Goal: Transaction & Acquisition: Book appointment/travel/reservation

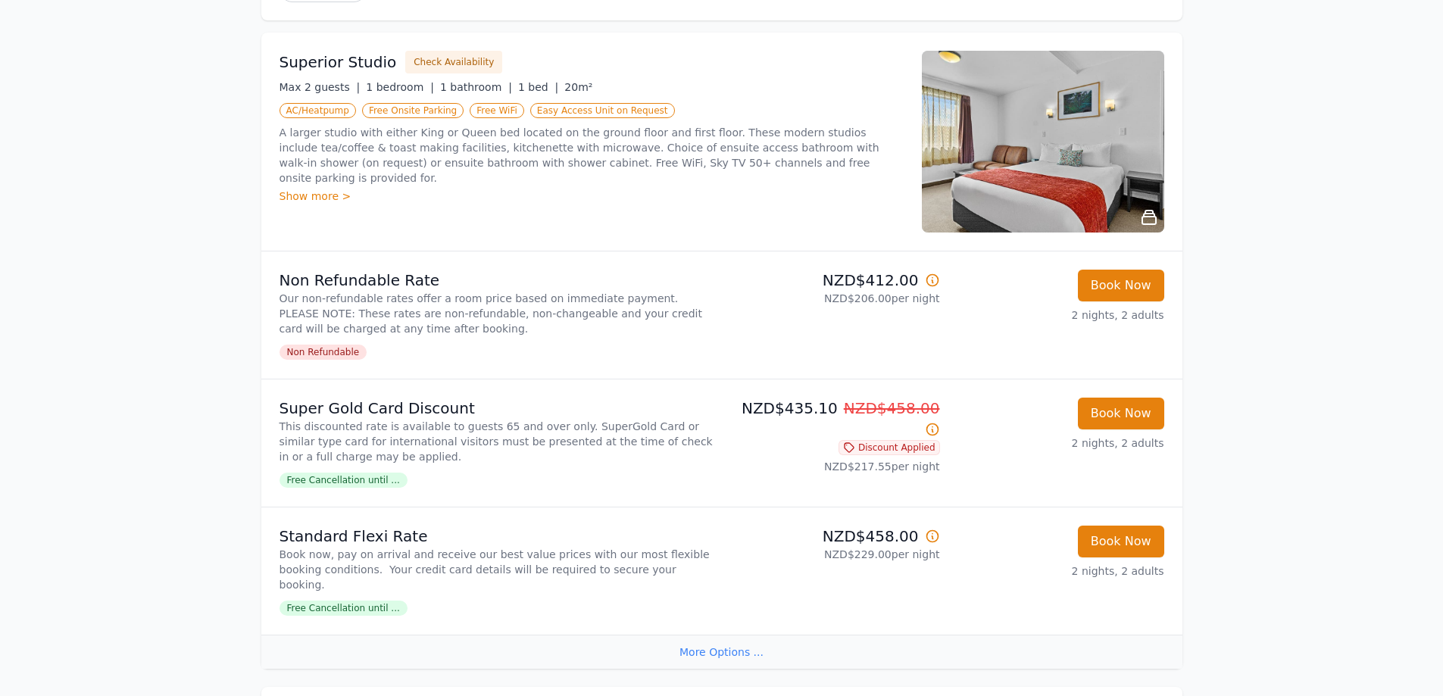
scroll to position [227, 0]
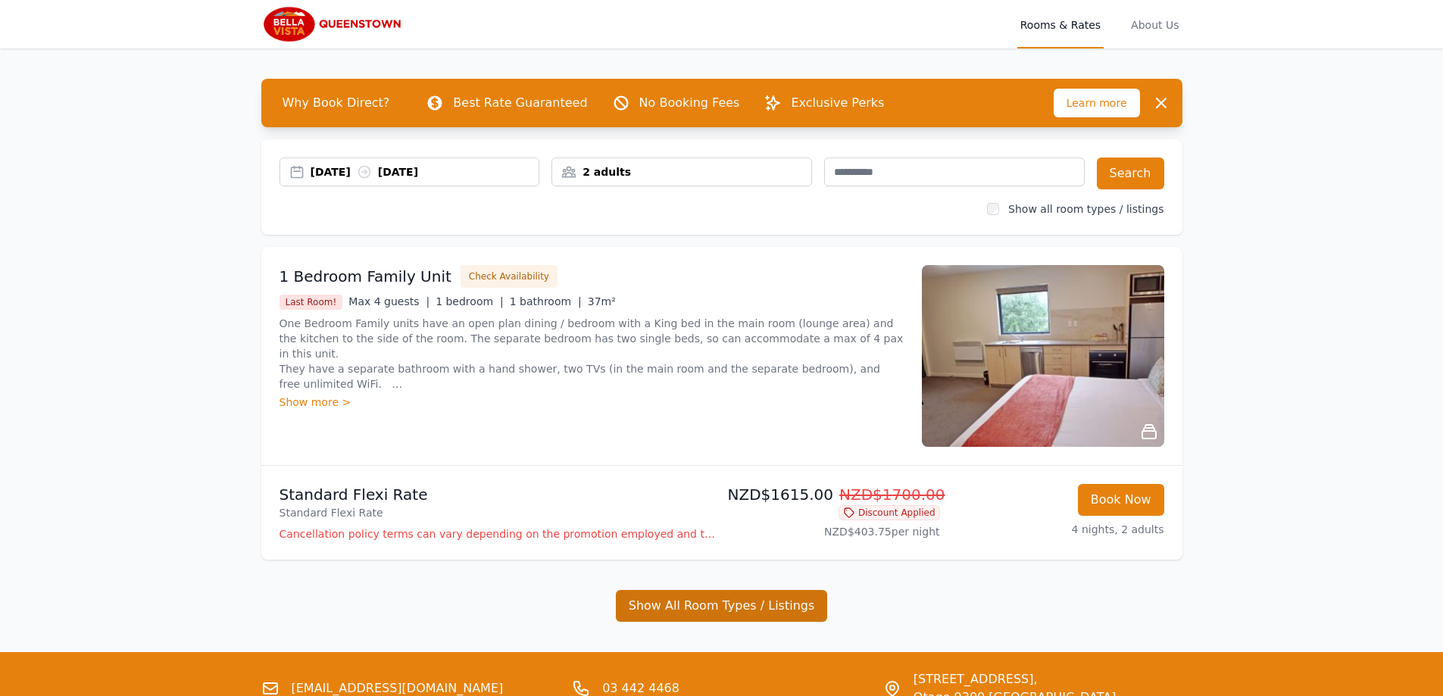
drag, startPoint x: 744, startPoint y: 588, endPoint x: 746, endPoint y: 595, distance: 7.9
click at [744, 591] on ul "1 Bedroom Family Unit Check Availability Last Room! Max 4 guests | 1 bedroom | …" at bounding box center [721, 434] width 921 height 375
drag, startPoint x: 745, startPoint y: 605, endPoint x: 571, endPoint y: 193, distance: 446.5
click at [744, 605] on button "Show All Room Types / Listings" at bounding box center [722, 606] width 212 height 32
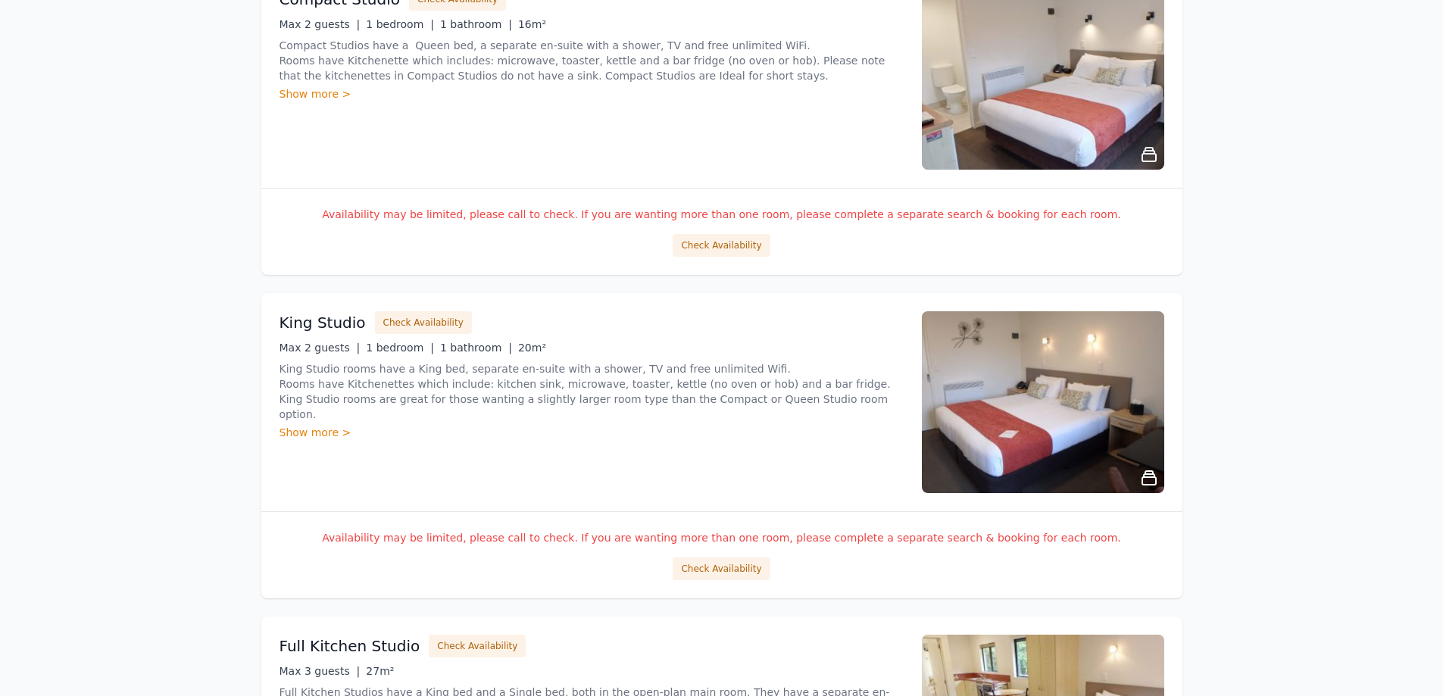
scroll to position [1591, 0]
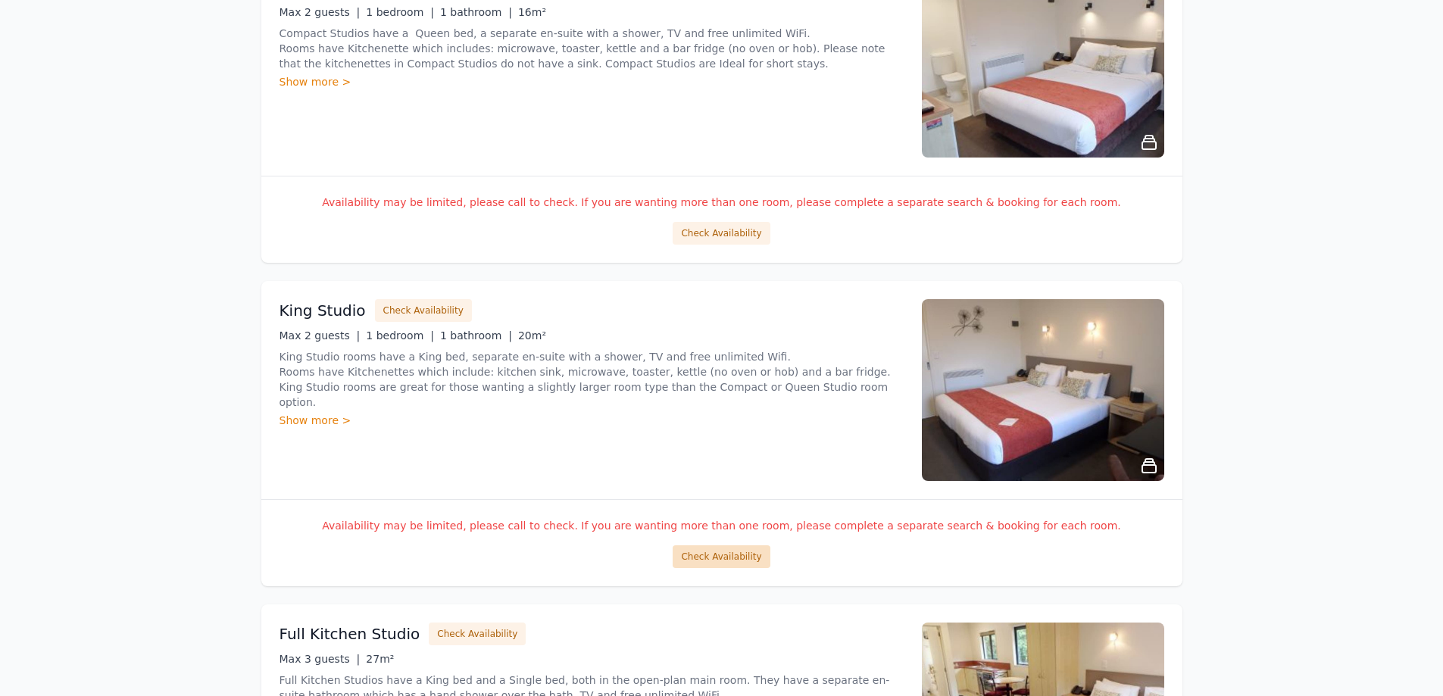
click at [722, 560] on button "Check Availability" at bounding box center [721, 556] width 97 height 23
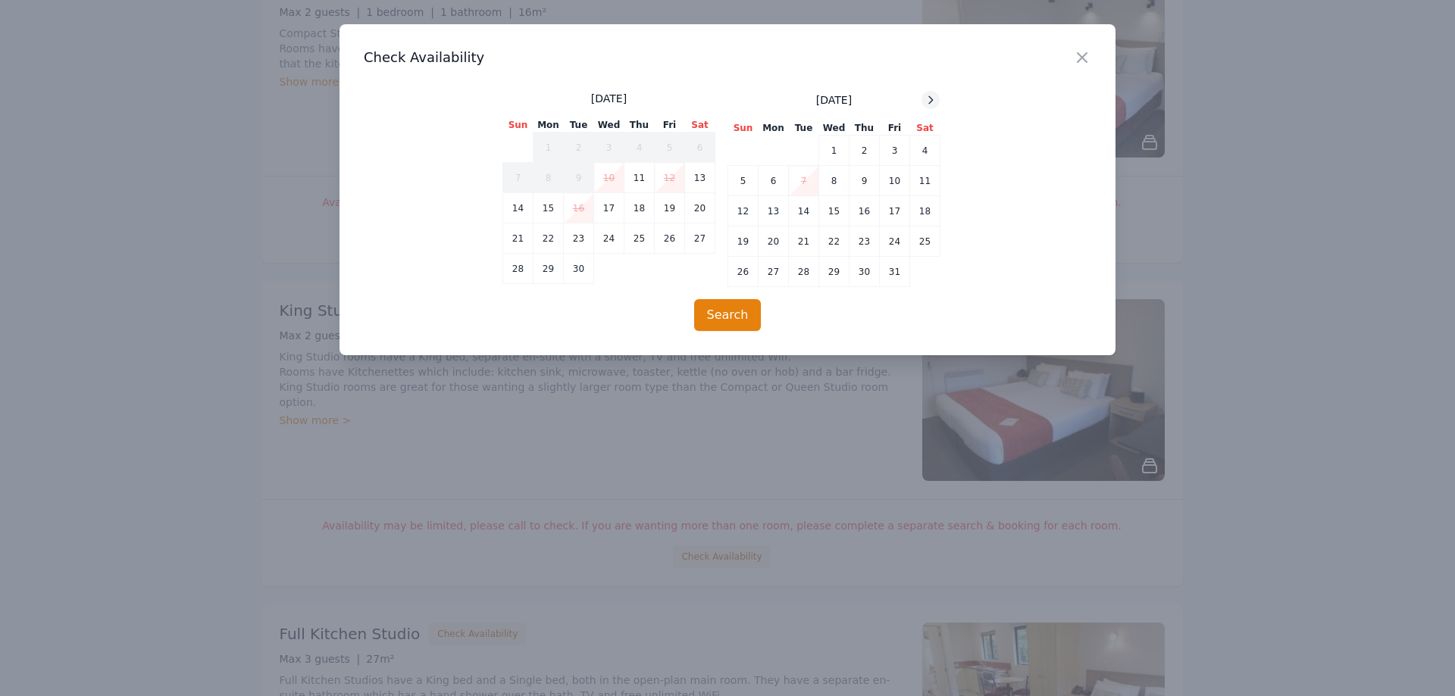
click at [929, 96] on icon at bounding box center [930, 100] width 12 height 12
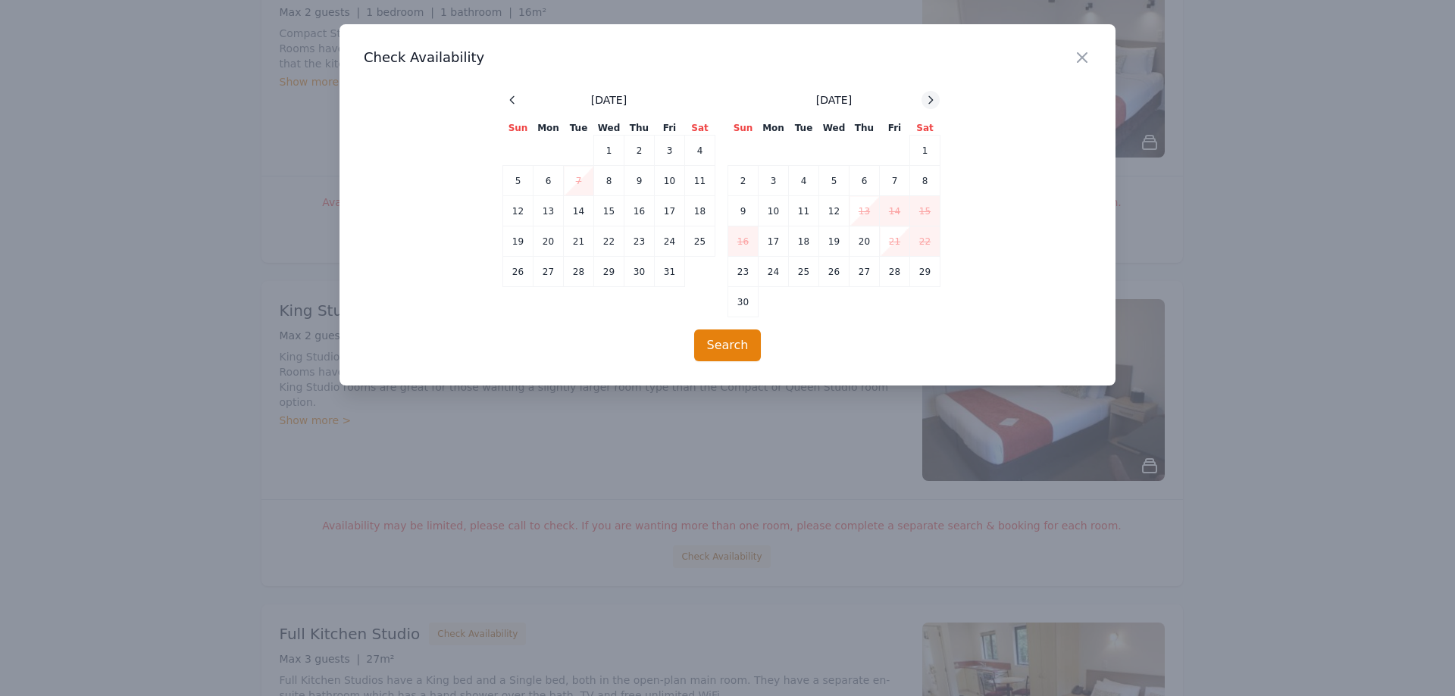
click at [930, 98] on icon at bounding box center [930, 100] width 12 height 12
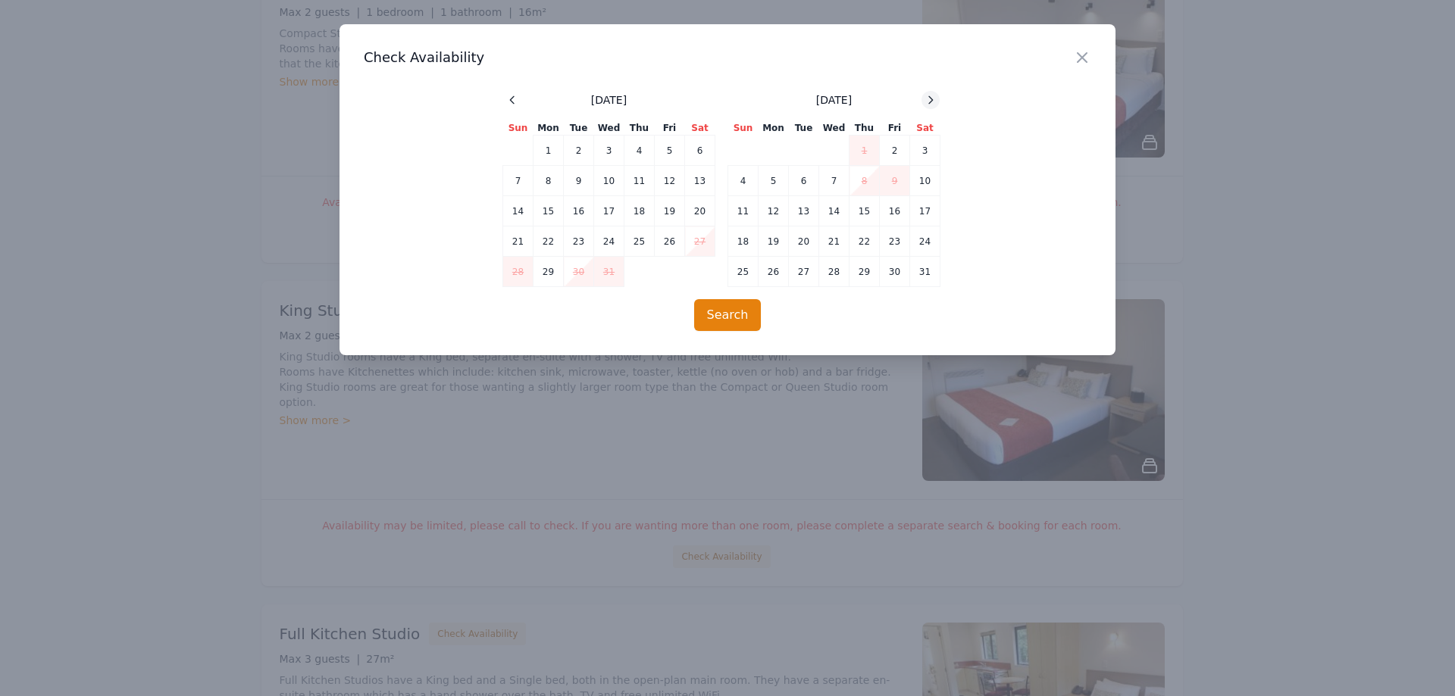
click at [930, 98] on icon at bounding box center [930, 100] width 12 height 12
click at [1078, 68] on div "Close" at bounding box center [1094, 48] width 42 height 48
click at [1080, 58] on icon "button" at bounding box center [1081, 57] width 9 height 9
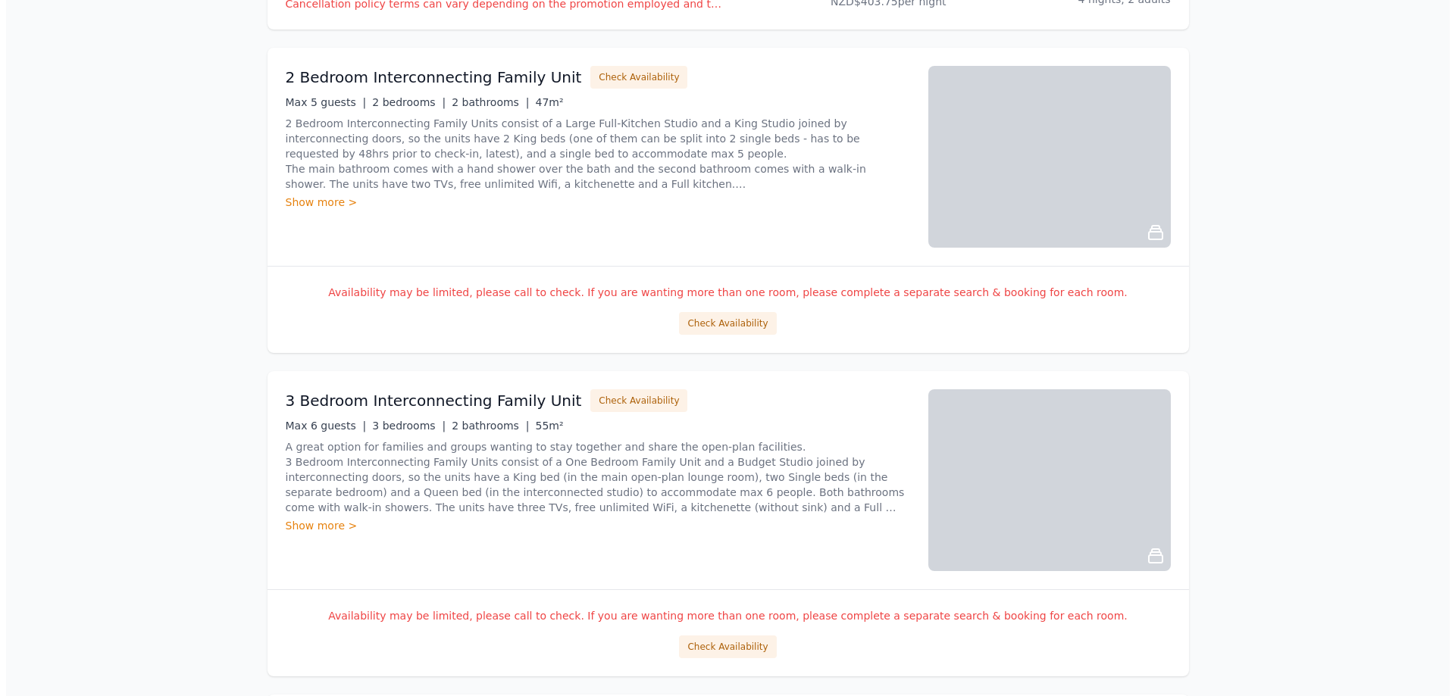
scroll to position [985, 0]
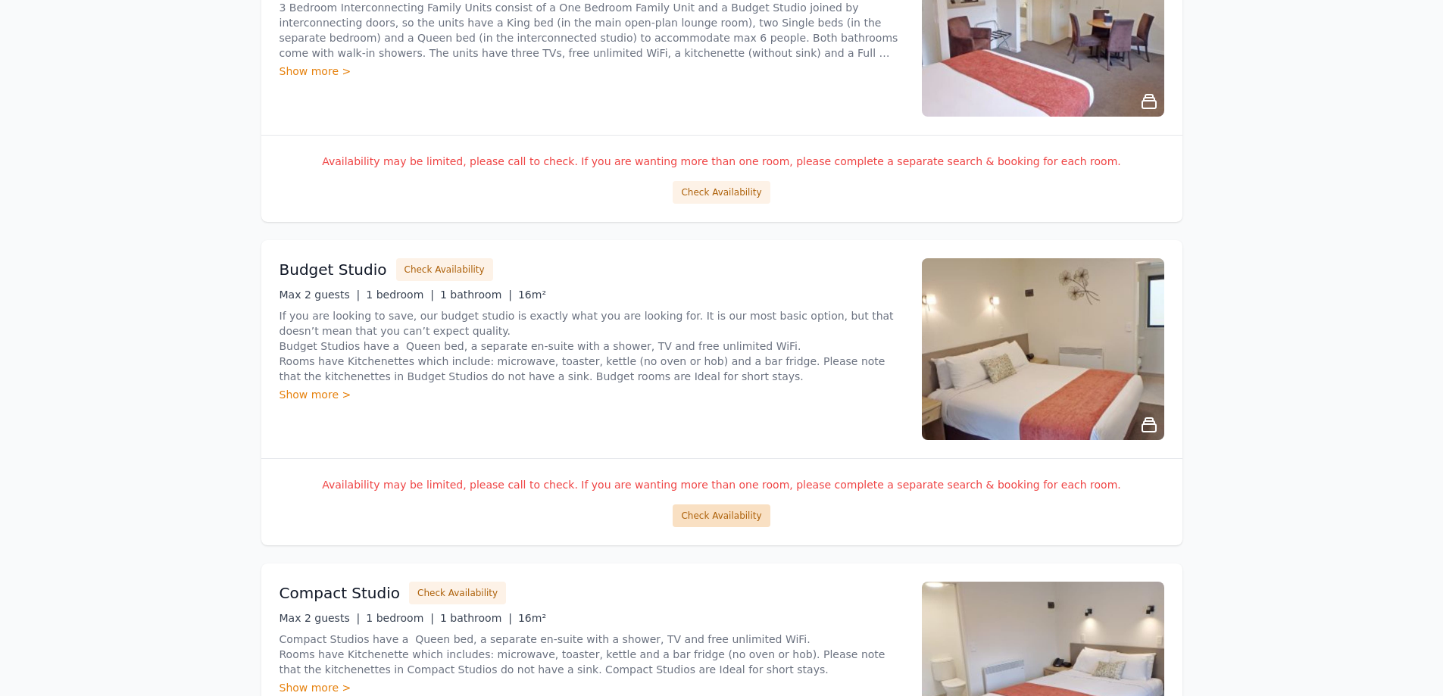
click at [686, 510] on button "Check Availability" at bounding box center [721, 516] width 97 height 23
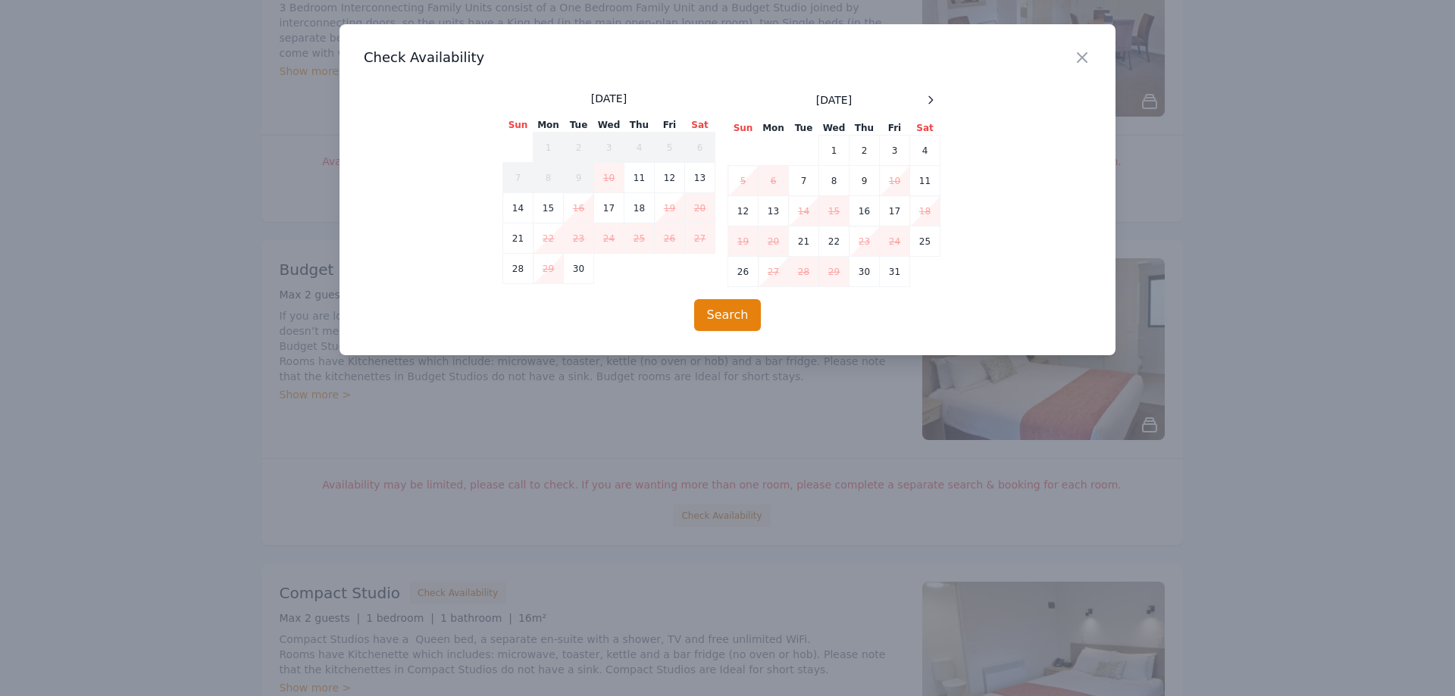
click at [941, 95] on div "September 2025 Sun Mon Tue Wed Thu Fri Sat 1 2 3 4 5 6 7 8 9 10 11 12 13 14 15 …" at bounding box center [727, 189] width 450 height 196
click at [939, 95] on span at bounding box center [930, 100] width 18 height 18
click at [938, 95] on span at bounding box center [930, 100] width 18 height 18
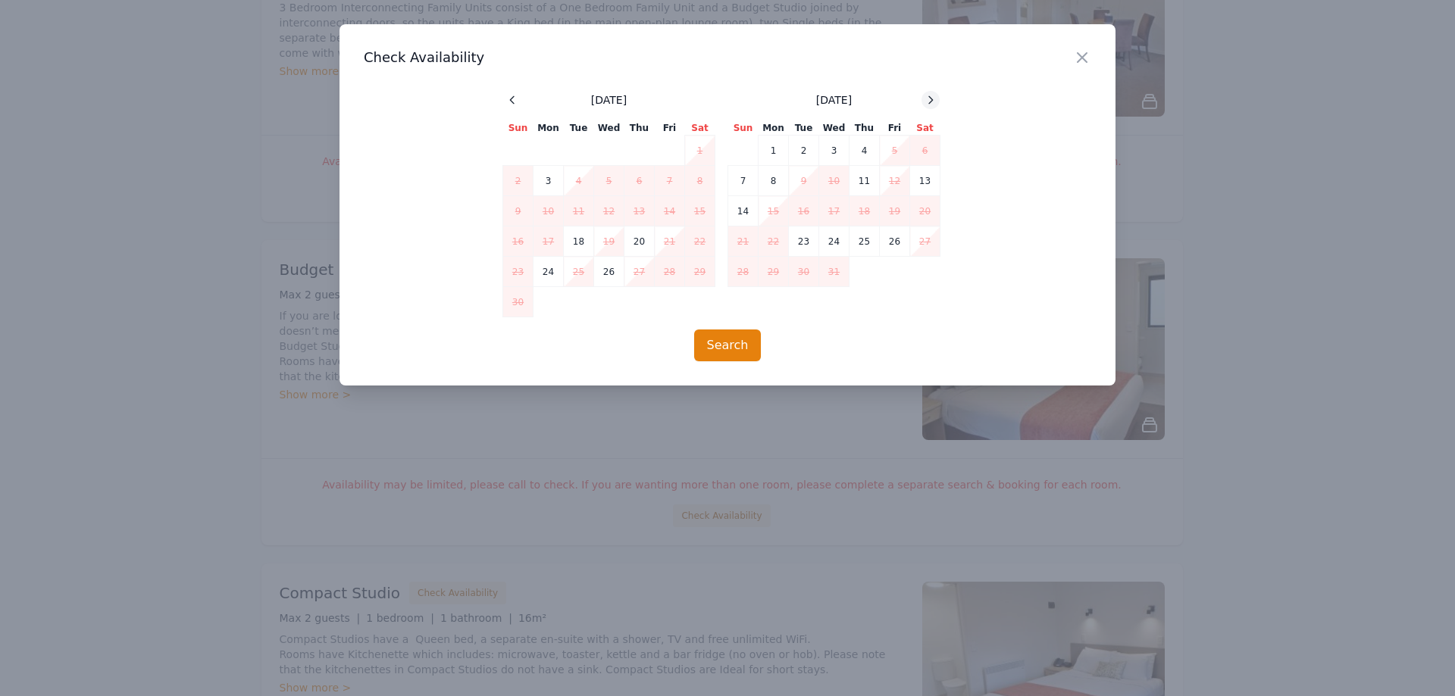
click at [938, 95] on div at bounding box center [930, 100] width 18 height 18
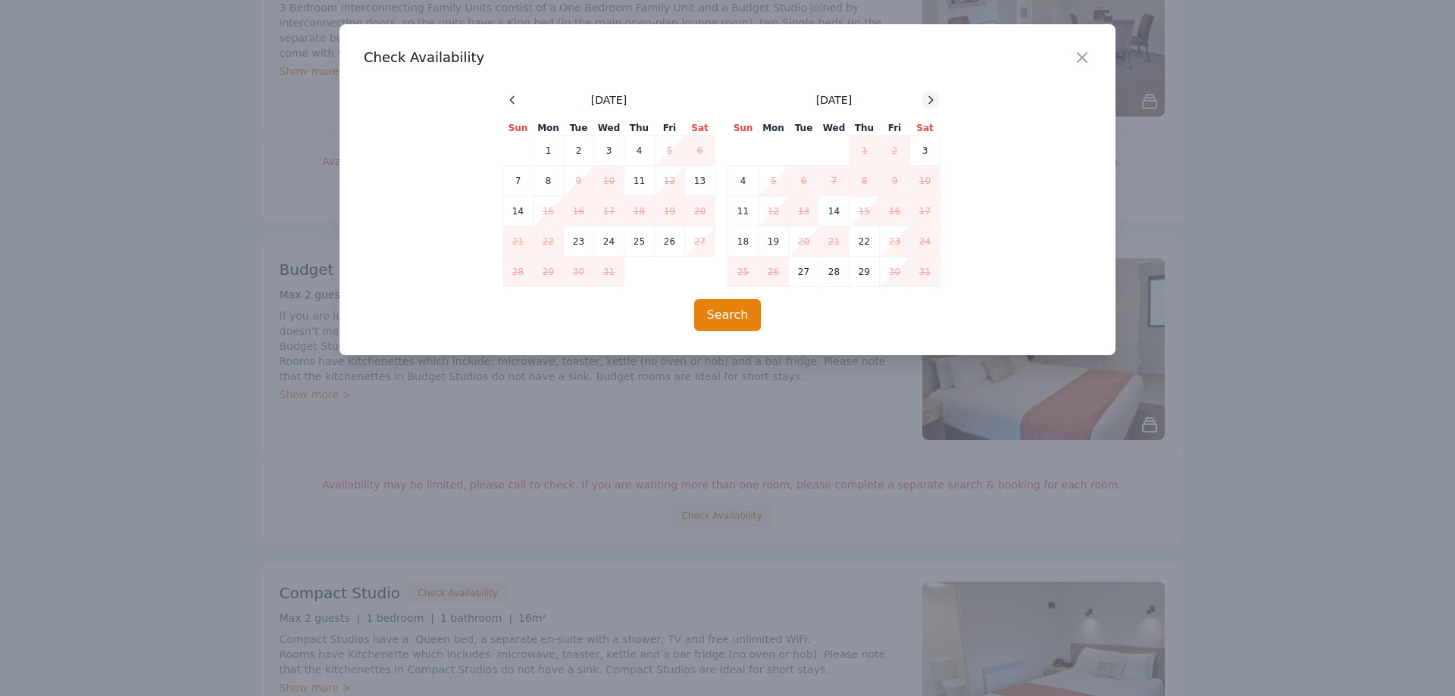
click at [927, 102] on icon at bounding box center [930, 100] width 12 height 12
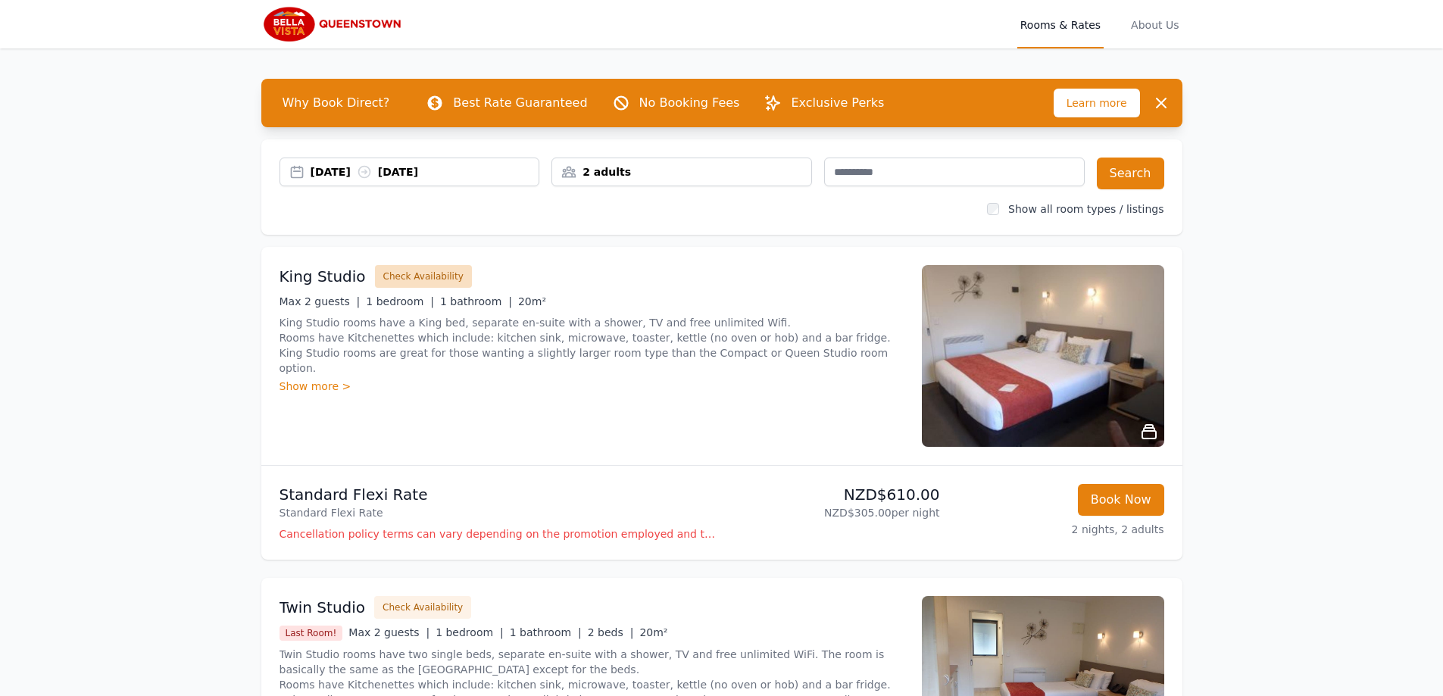
click at [418, 269] on button "Check Availability" at bounding box center [423, 276] width 97 height 23
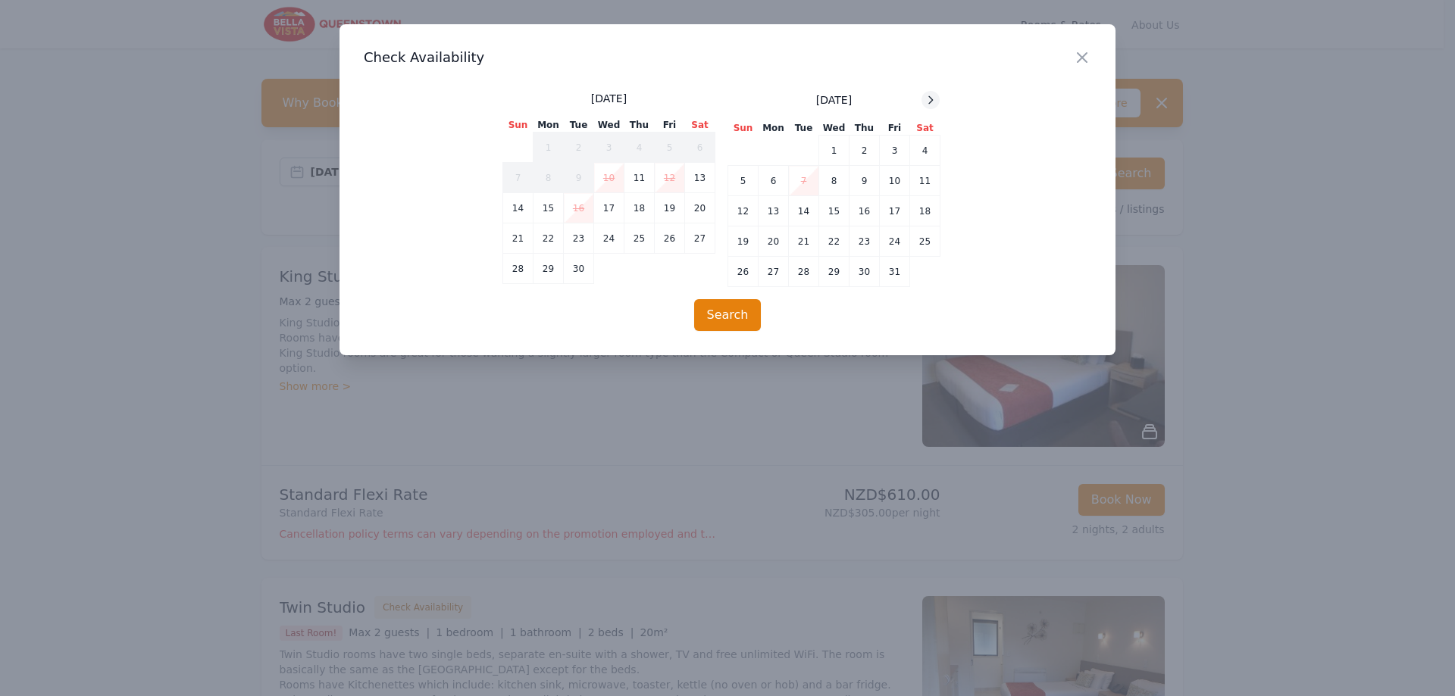
click at [929, 103] on icon at bounding box center [930, 100] width 12 height 12
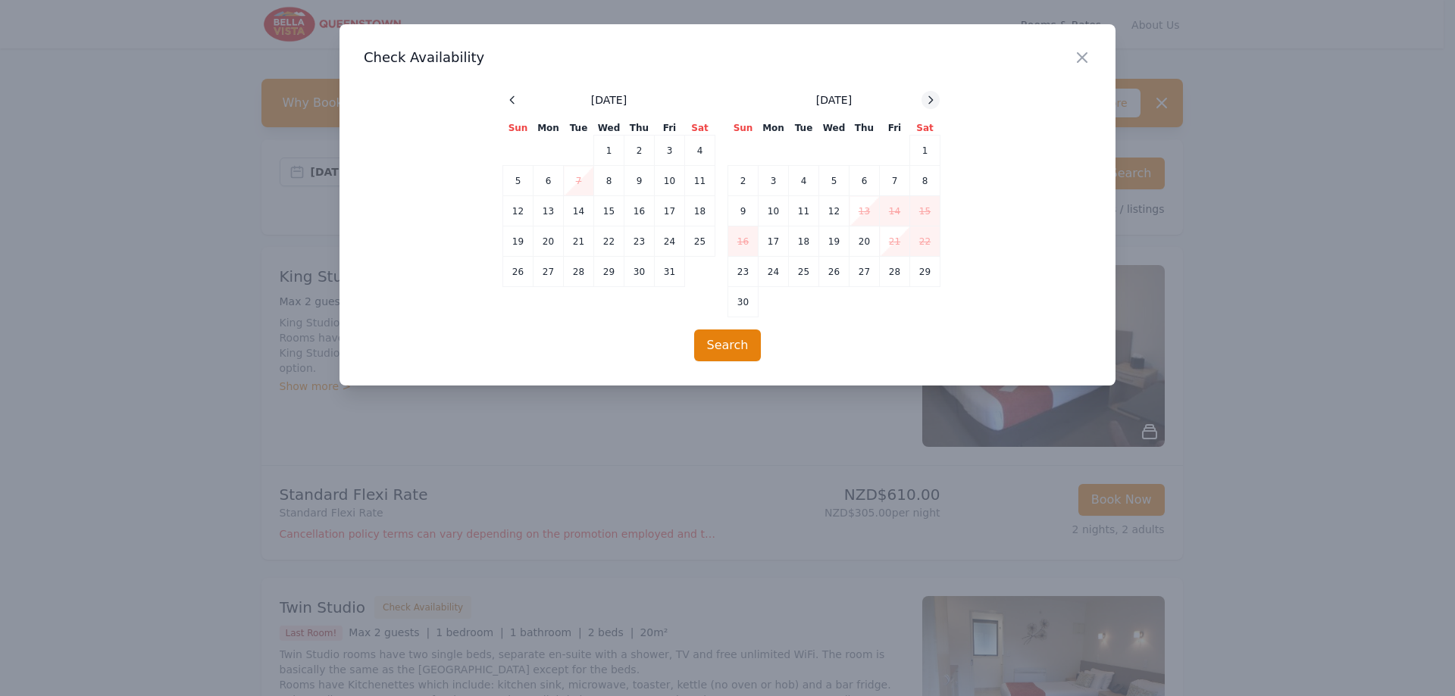
click at [929, 103] on icon at bounding box center [930, 100] width 12 height 12
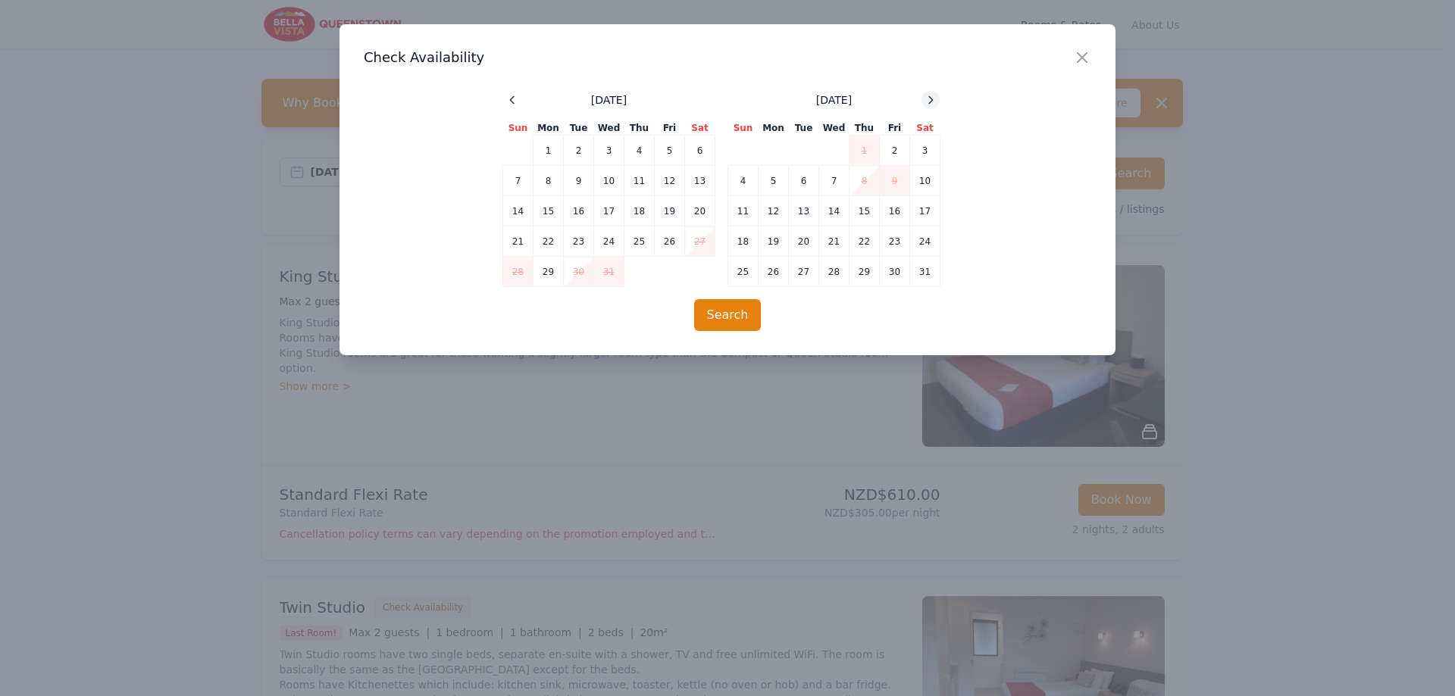
click at [929, 103] on icon at bounding box center [930, 100] width 12 height 12
click at [929, 177] on td "14" at bounding box center [925, 181] width 30 height 30
click at [777, 220] on td "16" at bounding box center [773, 211] width 30 height 30
click at [724, 330] on button "Search" at bounding box center [727, 315] width 67 height 32
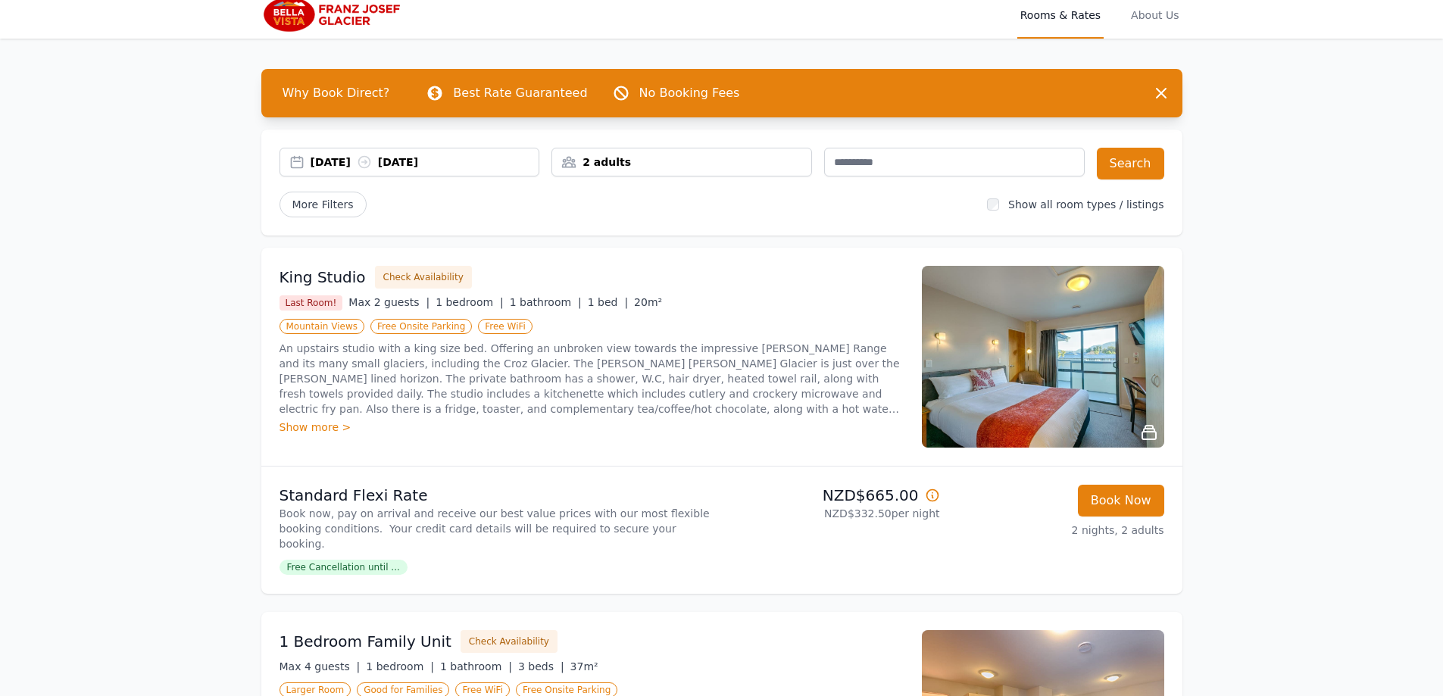
scroll to position [76, 0]
